Goal: Transaction & Acquisition: Purchase product/service

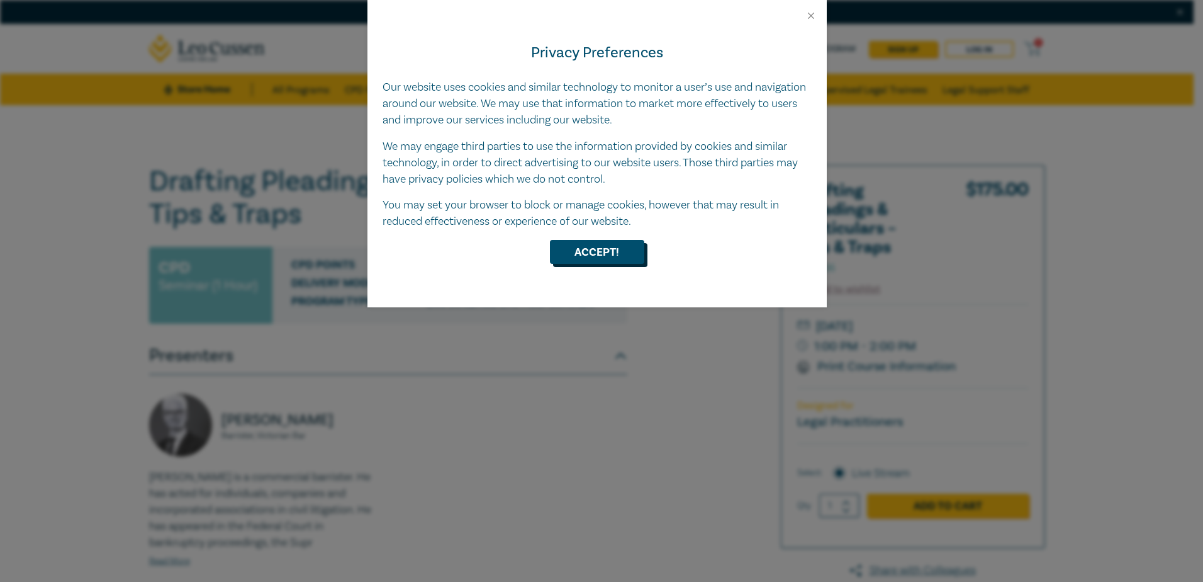
click at [601, 244] on button "Accept!" at bounding box center [597, 252] width 94 height 24
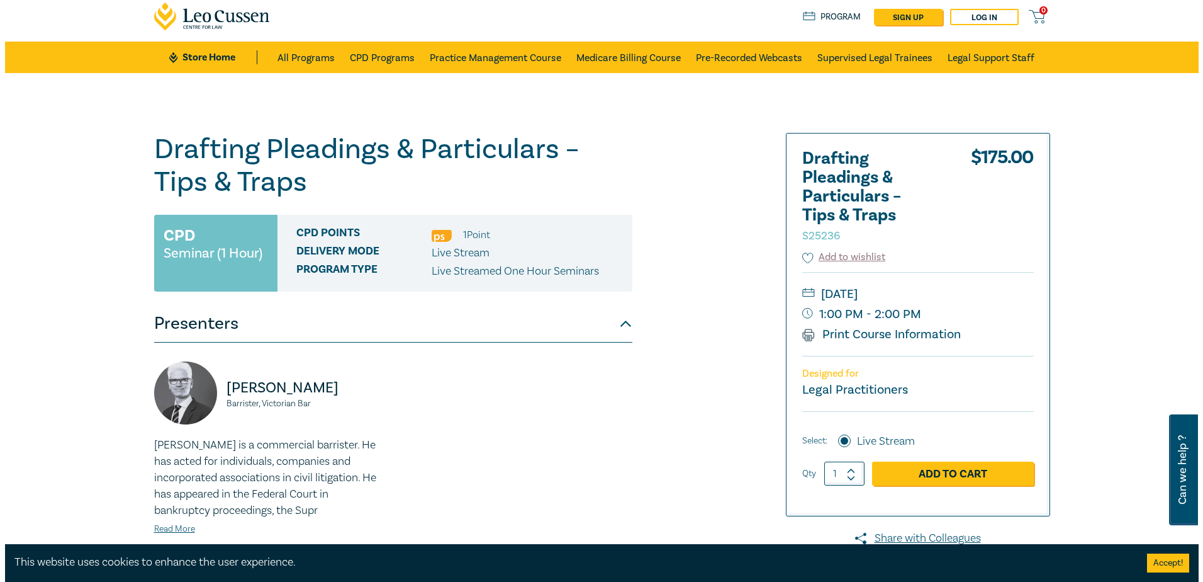
scroll to position [63, 0]
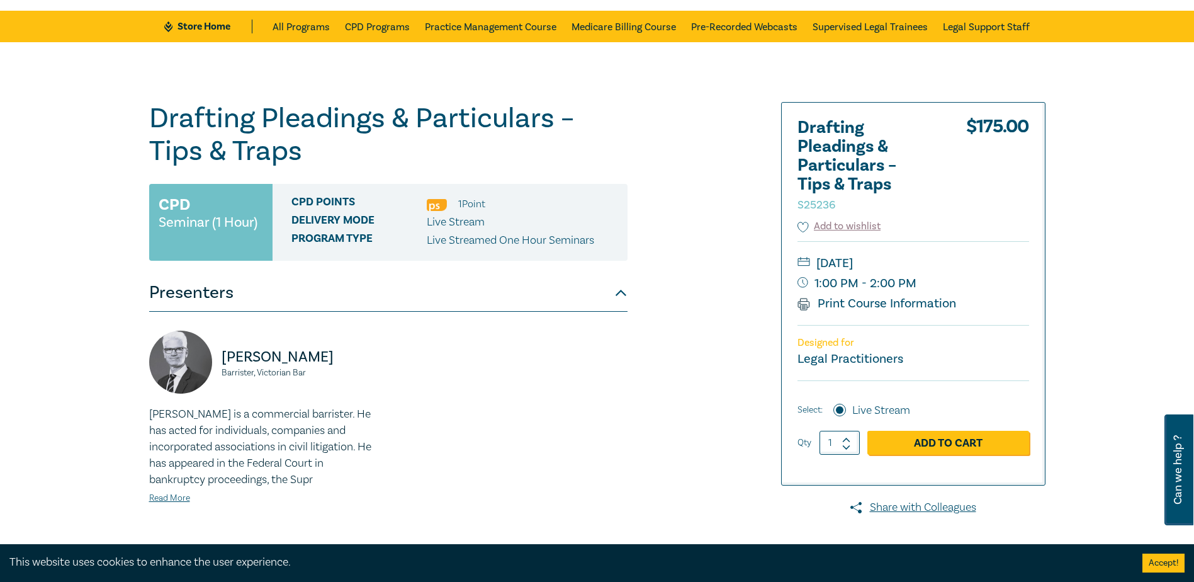
click at [968, 444] on link "Add to Cart" at bounding box center [948, 443] width 162 height 24
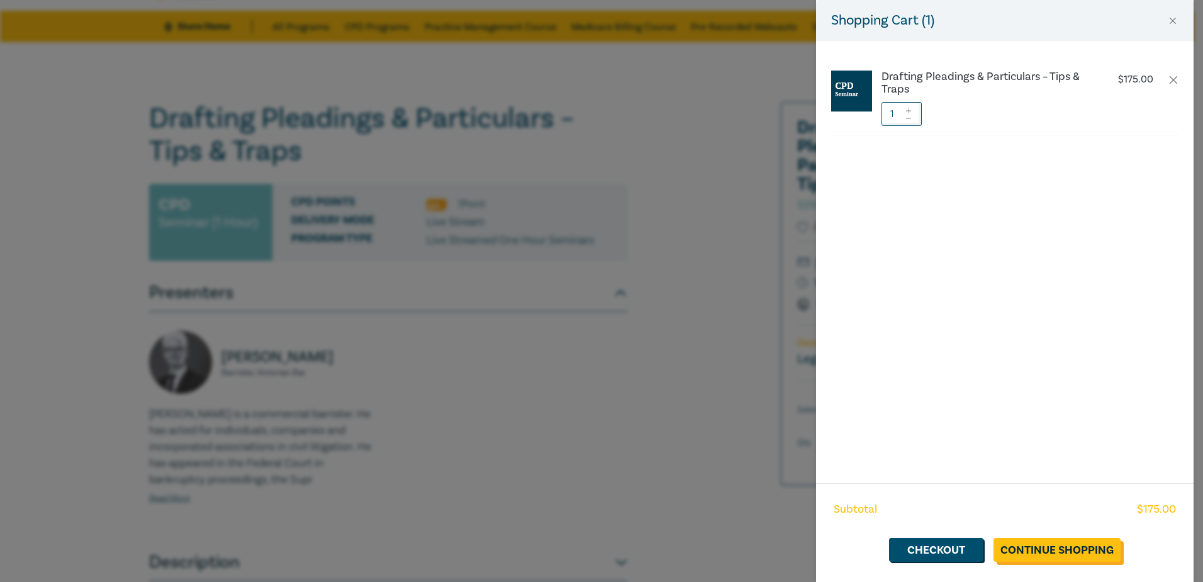
click at [1052, 546] on link "Continue Shopping" at bounding box center [1057, 550] width 127 height 24
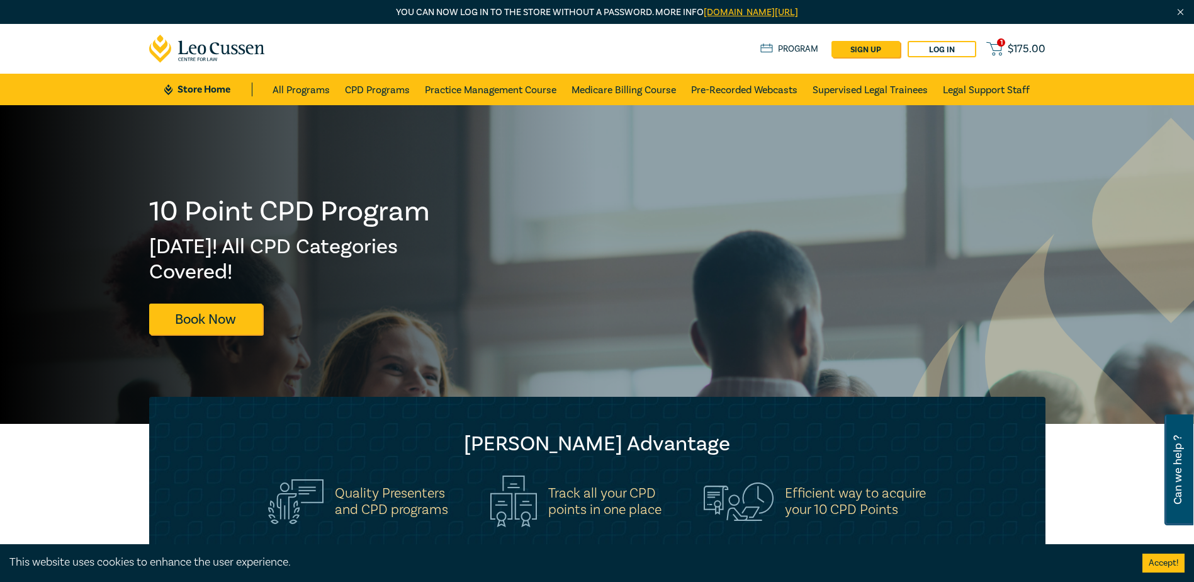
click at [1020, 46] on span "$ 175.00" at bounding box center [1027, 49] width 38 height 14
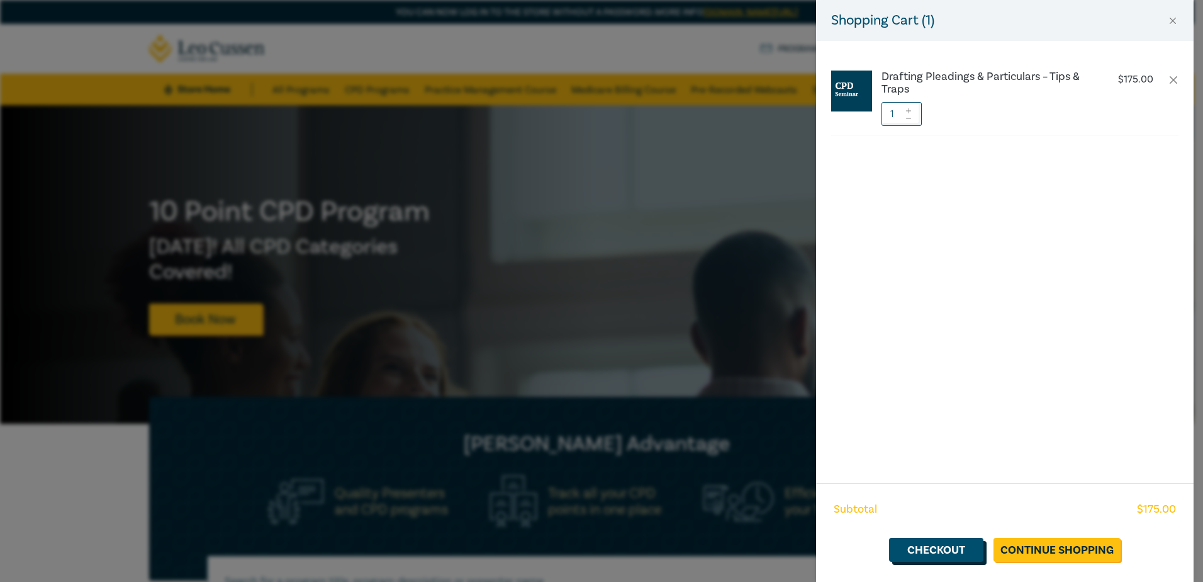
click at [937, 547] on link "Checkout" at bounding box center [936, 550] width 94 height 24
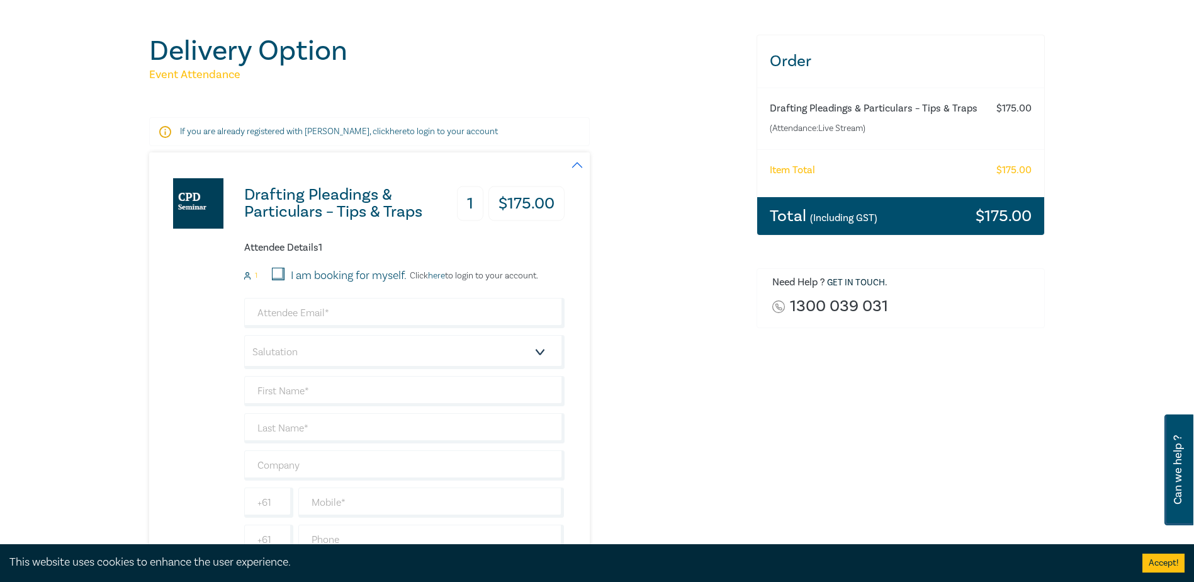
scroll to position [126, 0]
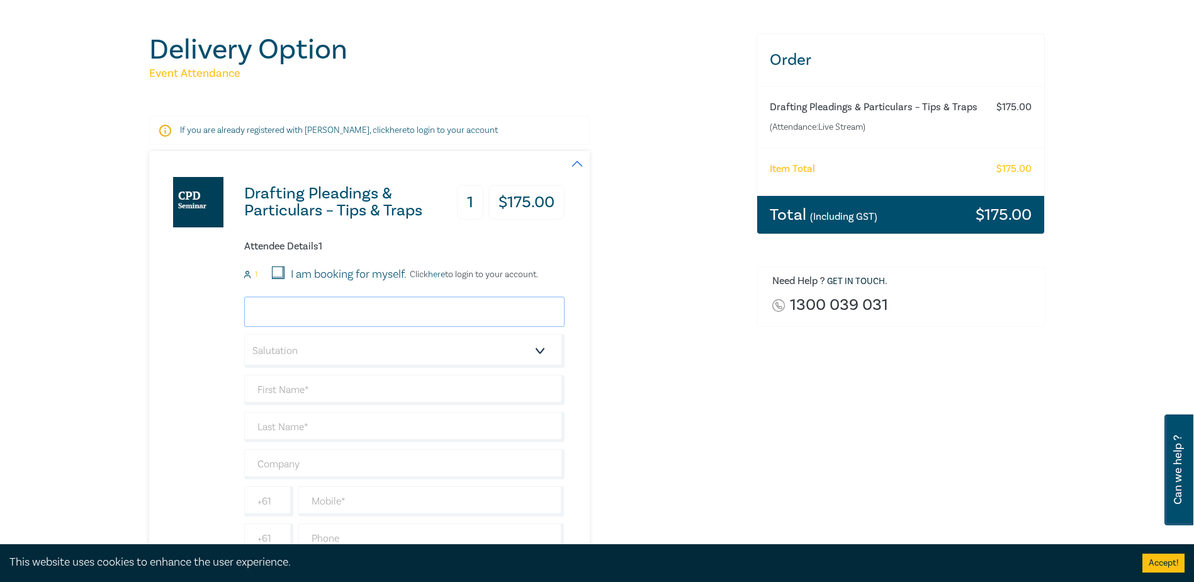
click at [286, 307] on input "email" at bounding box center [404, 311] width 320 height 30
click at [734, 366] on div "Drafting Pleadings & Particulars – Tips & Traps 1 $ 175.00 Attendee Details 1 1…" at bounding box center [445, 366] width 592 height 431
click at [547, 344] on select "Salutation Mr. Mrs. Ms. Miss Dr. Prof. Other" at bounding box center [404, 351] width 320 height 34
select select "Ms."
click at [244, 334] on select "Salutation Mr. Mrs. Ms. Miss Dr. Prof. Other" at bounding box center [404, 351] width 320 height 34
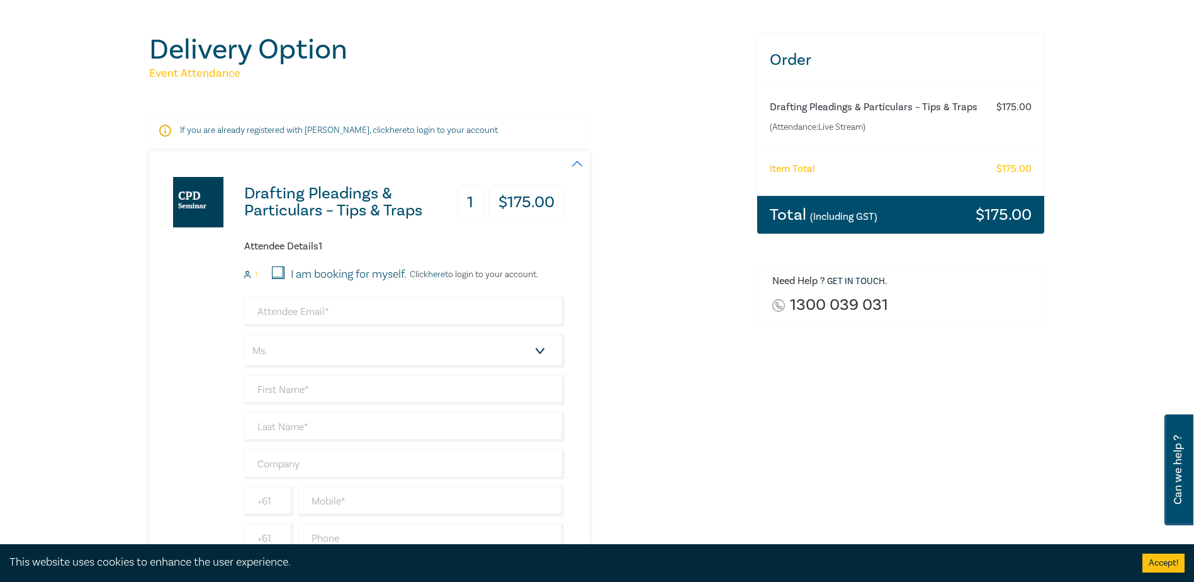
click at [623, 403] on div "Drafting Pleadings & Particulars – Tips & Traps 1 $ 175.00 Attendee Details 1 1…" at bounding box center [445, 366] width 592 height 431
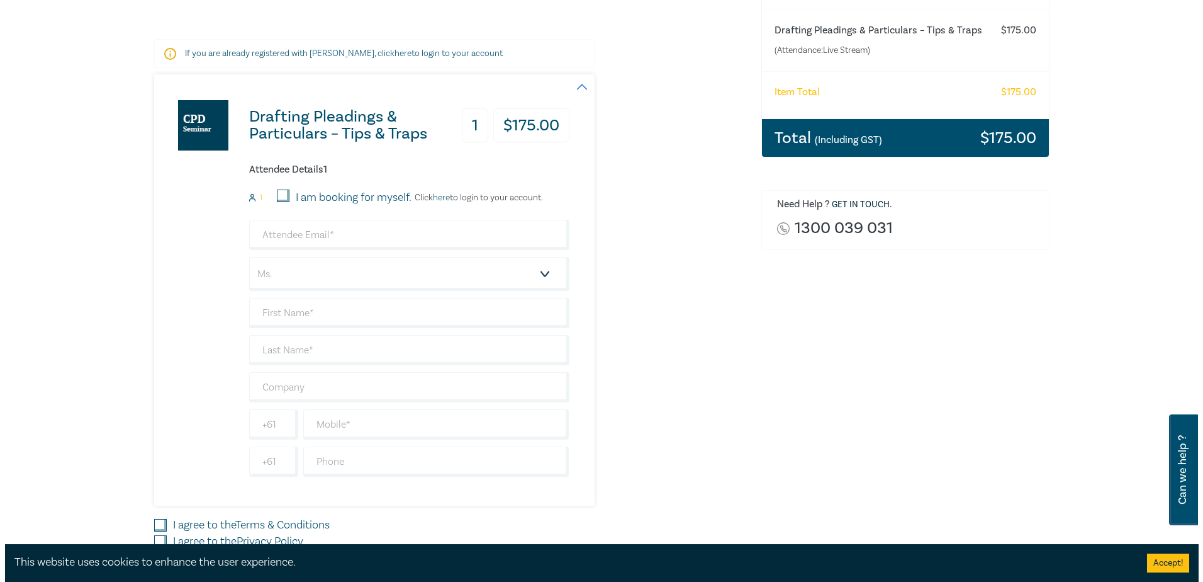
scroll to position [0, 0]
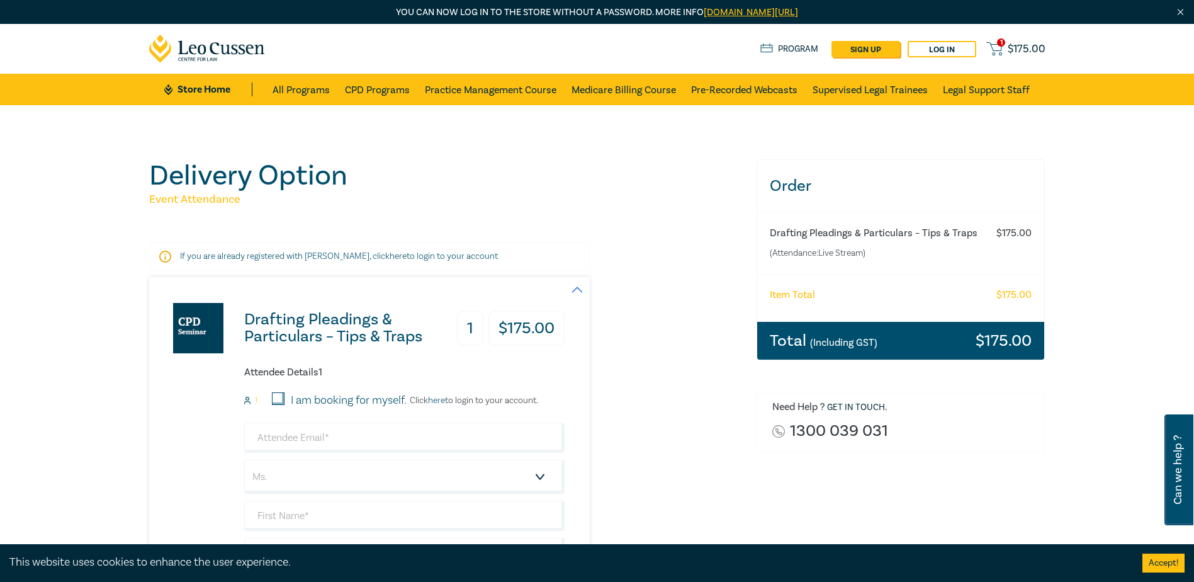
click at [527, 322] on h3 "$ 175.00" at bounding box center [526, 328] width 76 height 35
click at [480, 328] on h3 "1" at bounding box center [470, 328] width 26 height 35
click at [1014, 48] on span "$ 175.00" at bounding box center [1027, 49] width 38 height 14
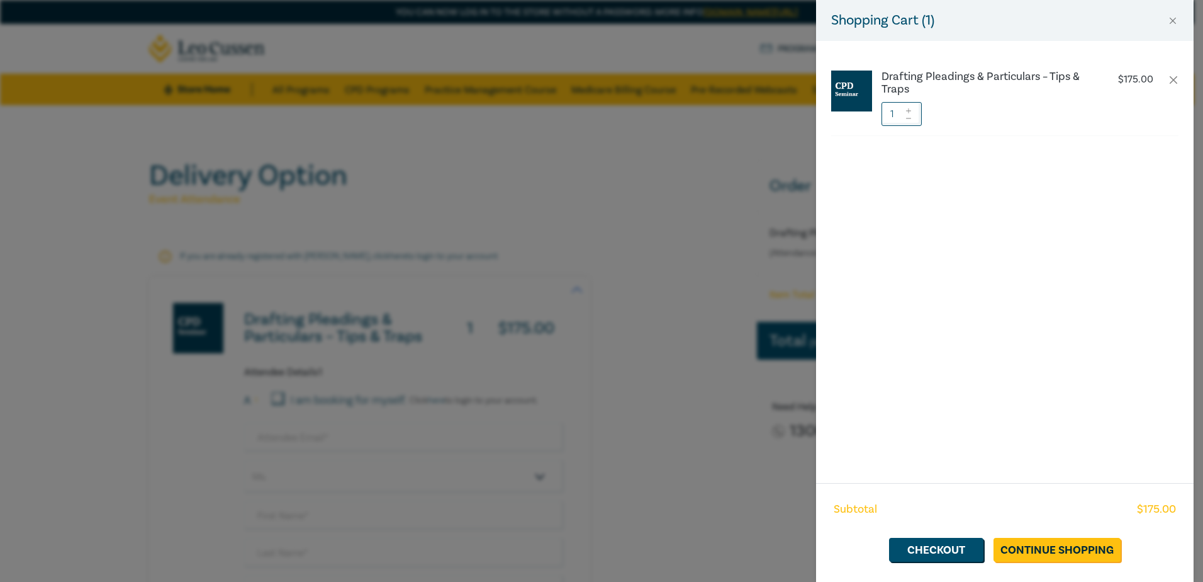
click at [910, 119] on icon at bounding box center [908, 118] width 9 height 5
